Goal: Task Accomplishment & Management: Complete application form

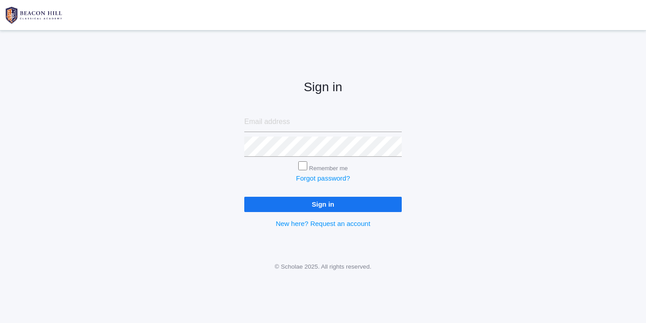
click at [266, 119] on input "email" at bounding box center [322, 122] width 157 height 20
type input "websterjl03@aol.com"
click at [252, 202] on input "Sign in" at bounding box center [322, 204] width 157 height 15
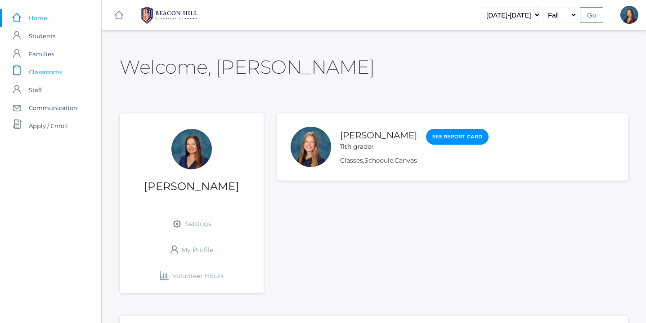
click at [41, 71] on span "Classrooms" at bounding box center [45, 72] width 33 height 18
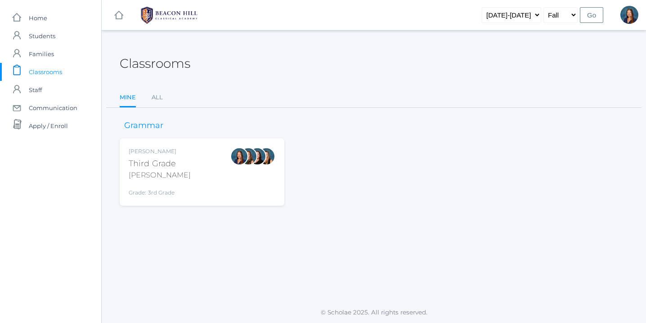
click at [228, 161] on div "Lori Webster Third Grade Webster Grade: 3rd Grade 03LA" at bounding box center [202, 172] width 147 height 49
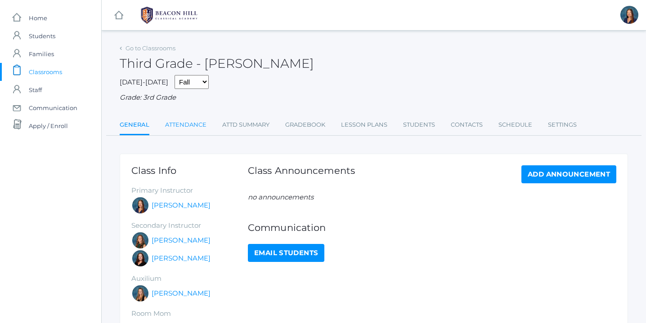
click at [193, 124] on link "Attendance" at bounding box center [185, 125] width 41 height 18
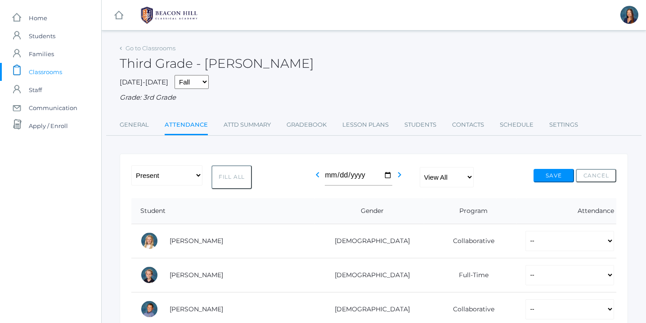
click at [235, 179] on button "Fill All" at bounding box center [231, 178] width 40 height 24
select select "P"
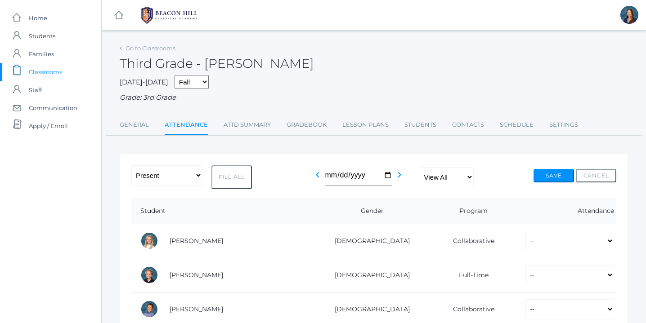
select select "P"
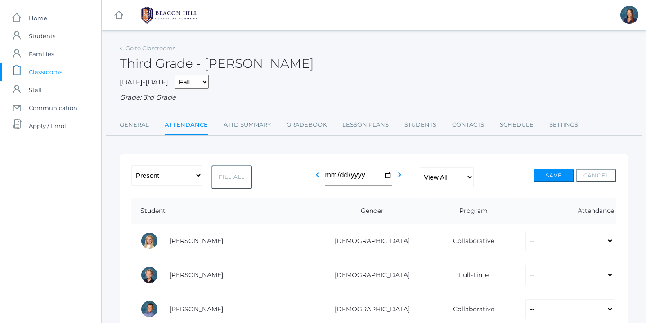
select select "P"
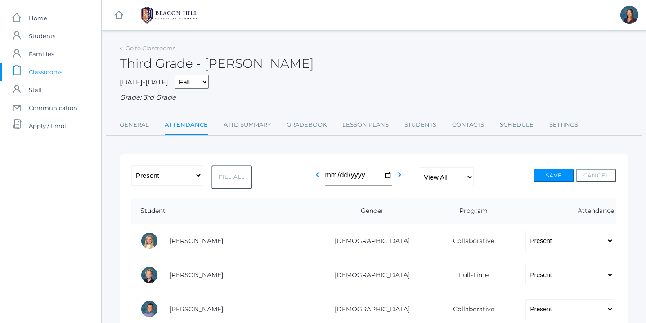
select select "P"
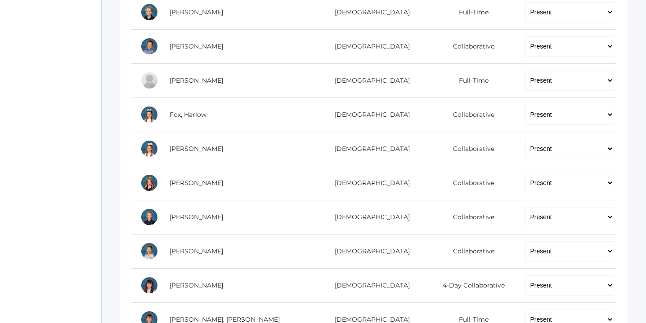
scroll to position [283, 0]
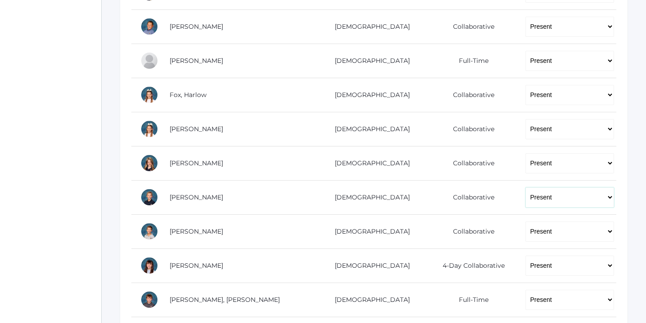
click at [605, 195] on select "-- Present Present-At-Home Tardy Excused Tardy Unexcused Absent Excused Absent …" at bounding box center [569, 198] width 89 height 20
select select "AU"
click at [525, 188] on select "-- Present Present-At-Home Tardy Excused Tardy Unexcused Absent Excused Absent …" at bounding box center [569, 198] width 89 height 20
click at [608, 230] on select "-- Present Present-At-Home Tardy Excused Tardy Unexcused Absent Excused Absent …" at bounding box center [569, 232] width 89 height 20
select select "AU"
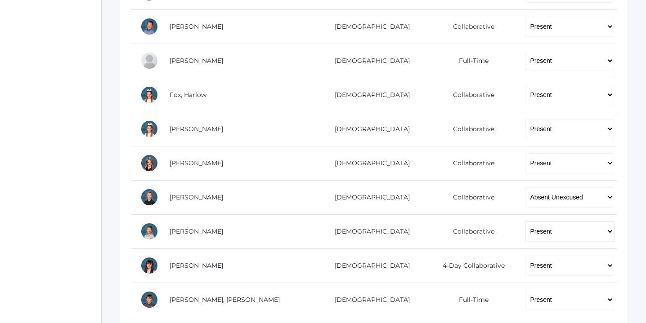
click at [525, 222] on select "-- Present Present-At-Home Tardy Excused Tardy Unexcused Absent Excused Absent …" at bounding box center [569, 232] width 89 height 20
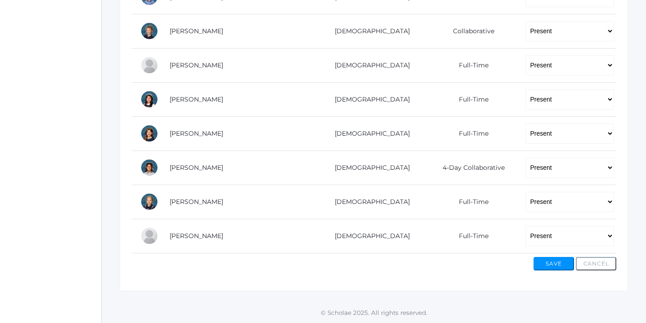
scroll to position [621, 0]
click at [610, 236] on select "-- Present Present-At-Home Tardy Excused Tardy Unexcused Absent Excused Absent …" at bounding box center [569, 236] width 89 height 20
select select "AE"
click at [525, 226] on select "-- Present Present-At-Home Tardy Excused Tardy Unexcused Absent Excused Absent …" at bounding box center [569, 236] width 89 height 20
click at [605, 166] on select "-- Present Present-At-Home Tardy Excused Tardy Unexcused Absent Excused Absent …" at bounding box center [569, 167] width 89 height 20
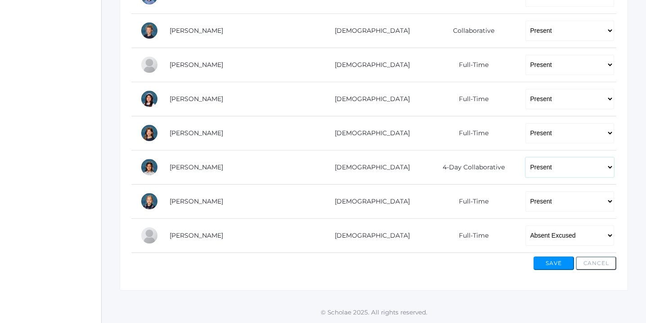
select select "TE"
click at [525, 157] on select "-- Present Present-At-Home Tardy Excused Tardy Unexcused Absent Excused Absent …" at bounding box center [569, 167] width 89 height 20
click at [550, 262] on button "Save" at bounding box center [553, 263] width 40 height 13
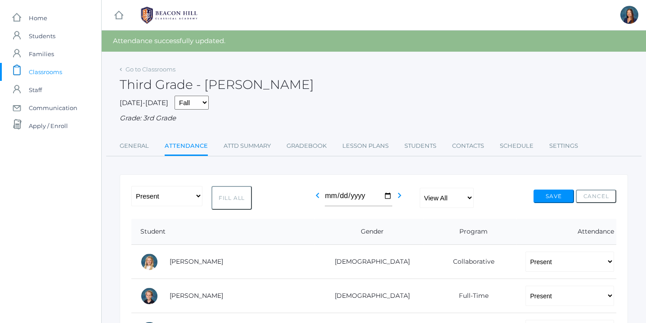
click at [391, 76] on div "Third Grade - [PERSON_NAME]" at bounding box center [374, 79] width 508 height 33
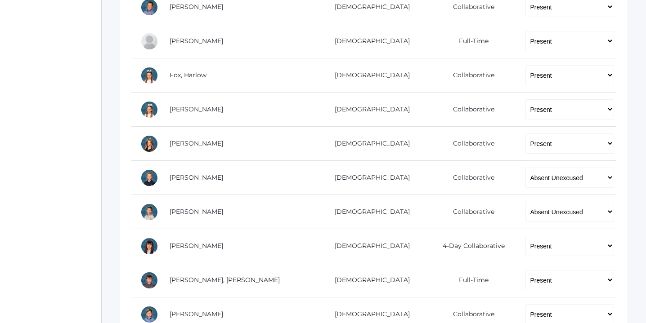
scroll to position [328, 0]
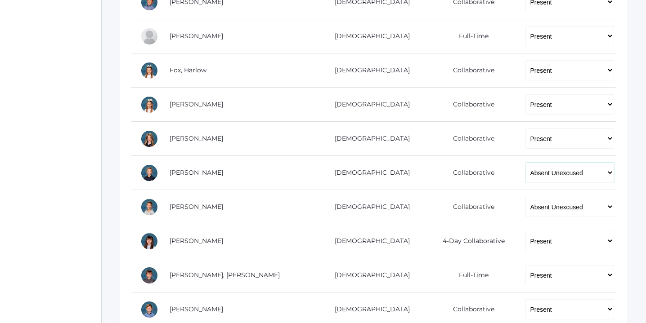
click at [608, 174] on select "-- Present Present-At-Home Tardy Excused Tardy Unexcused Absent Excused Absent …" at bounding box center [569, 173] width 89 height 20
select select "AE"
click at [525, 163] on select "-- Present Present-At-Home Tardy Excused Tardy Unexcused Absent Excused Absent …" at bounding box center [569, 173] width 89 height 20
click at [608, 208] on select "-- Present Present-At-Home Tardy Excused Tardy Unexcused Absent Excused Absent …" at bounding box center [569, 207] width 89 height 20
select select "AE"
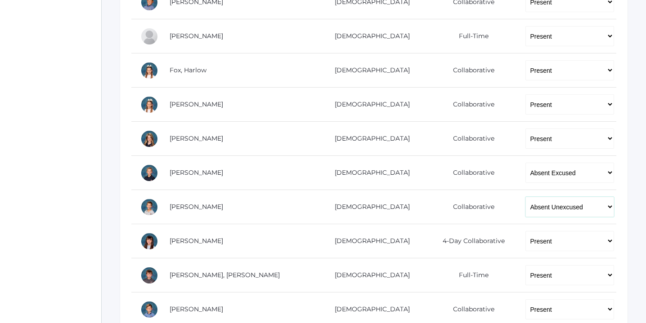
click at [525, 197] on select "-- Present Present-At-Home Tardy Excused Tardy Unexcused Absent Excused Absent …" at bounding box center [569, 207] width 89 height 20
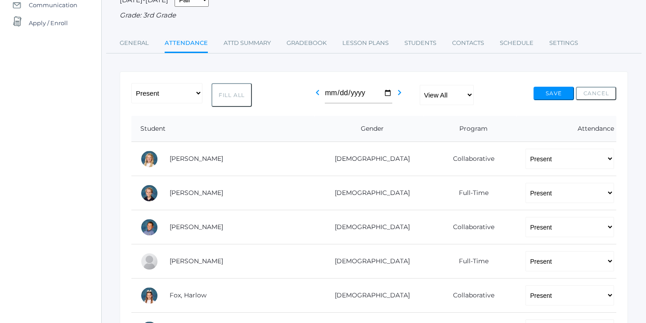
scroll to position [103, 0]
click at [548, 95] on button "Save" at bounding box center [553, 93] width 40 height 13
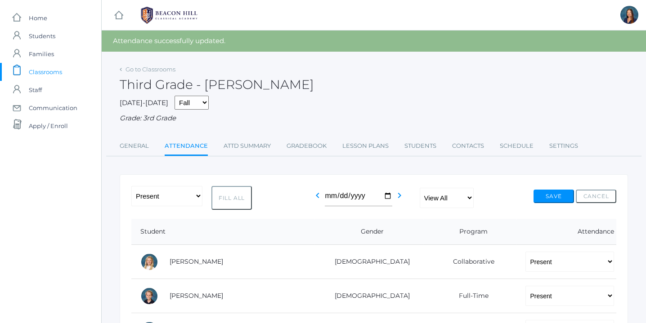
click at [442, 75] on div "Third Grade - [PERSON_NAME]" at bounding box center [374, 79] width 508 height 33
